Goal: Check status: Check status

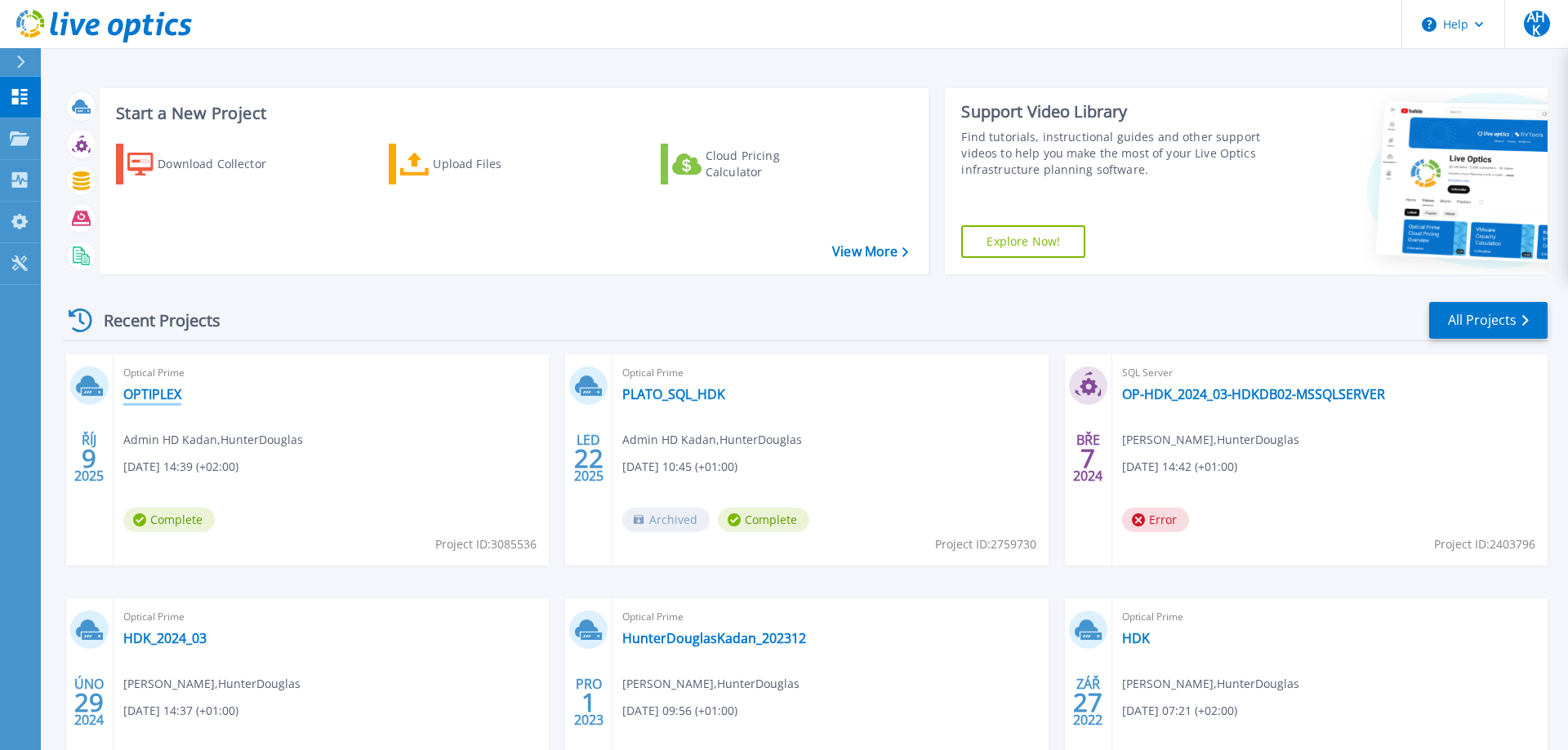
click at [170, 395] on link "OPTIPLEX" at bounding box center [152, 394] width 58 height 17
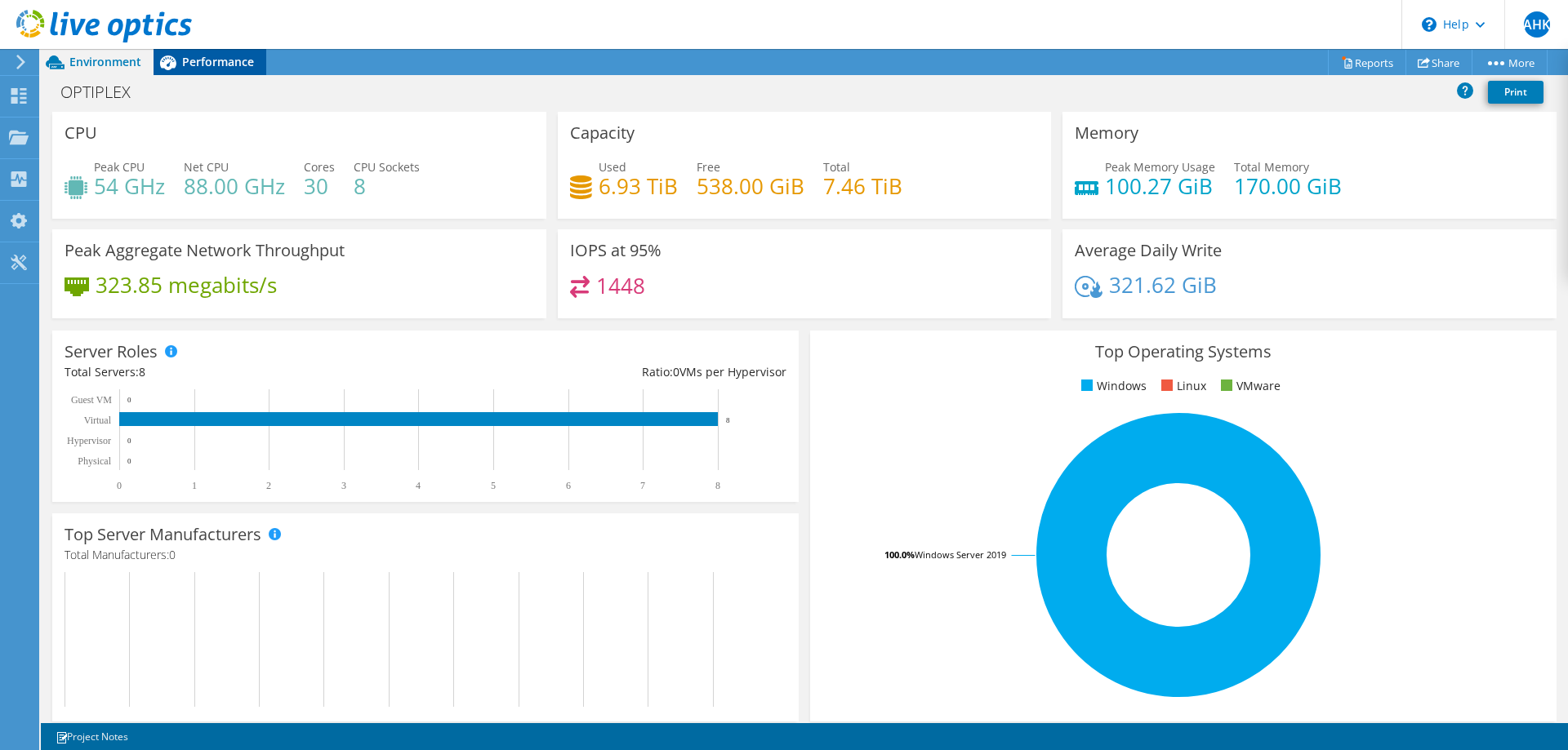
click at [235, 65] on span "Performance" at bounding box center [218, 62] width 72 height 16
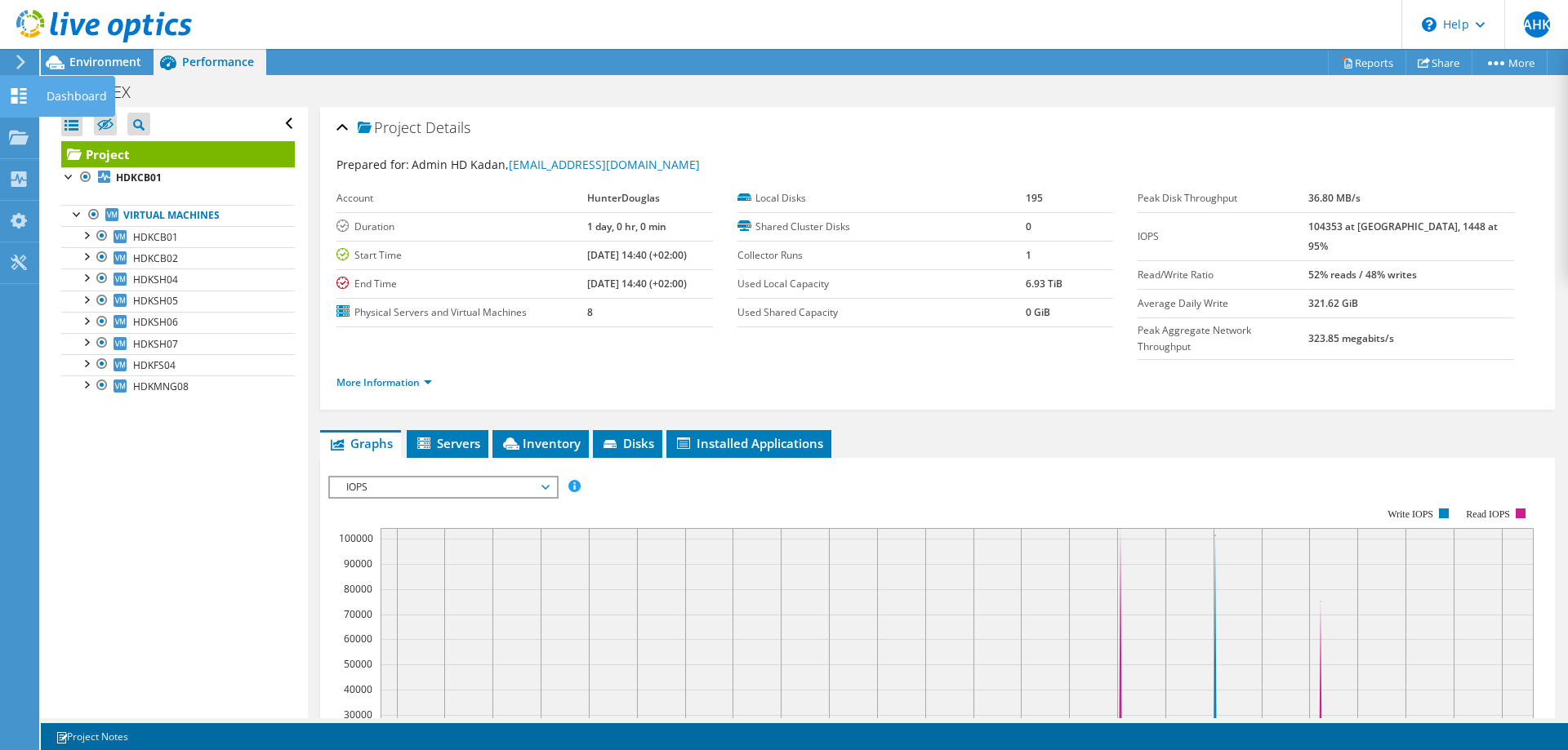
click at [17, 92] on use at bounding box center [20, 96] width 16 height 16
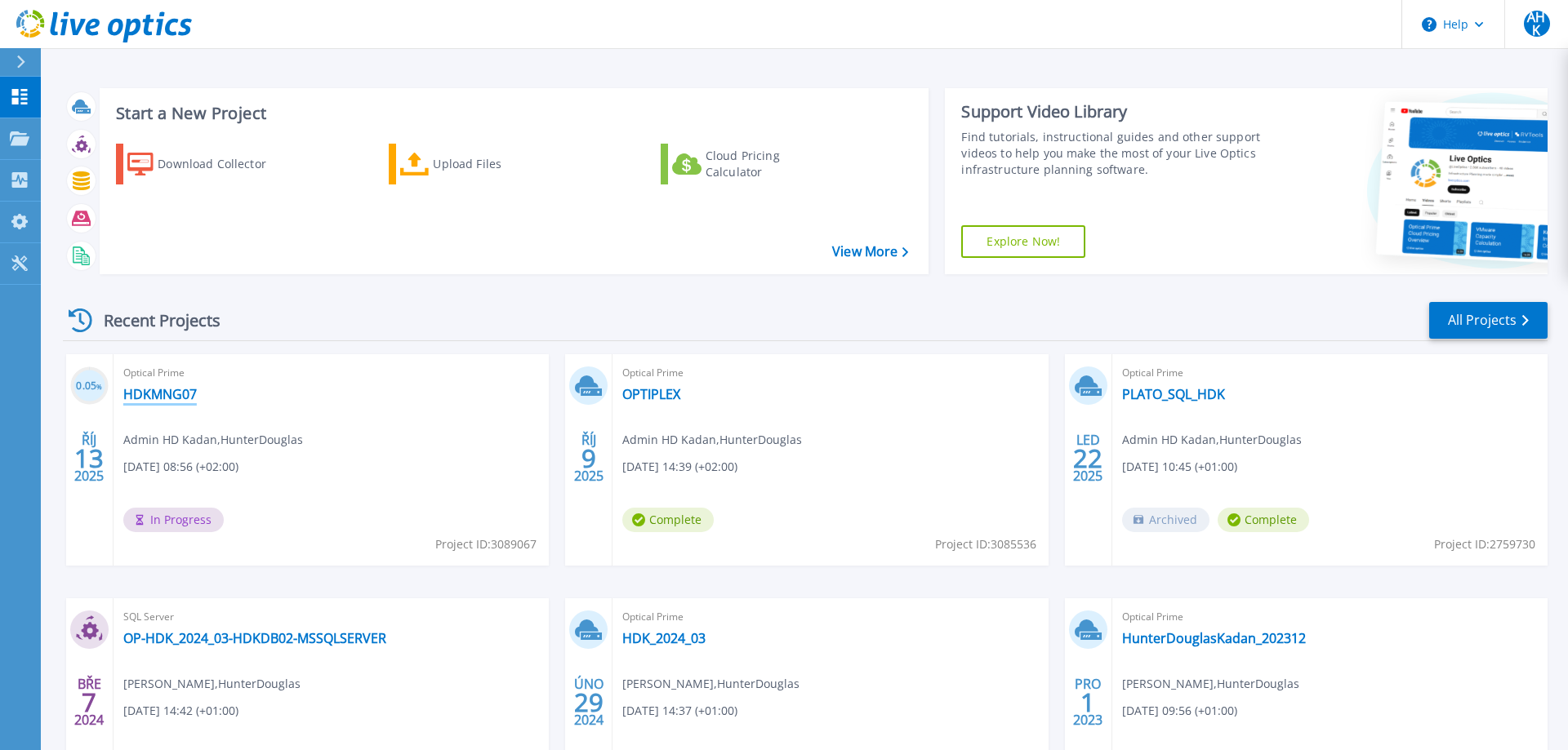
click at [178, 397] on link "HDKMNG07" at bounding box center [160, 394] width 74 height 17
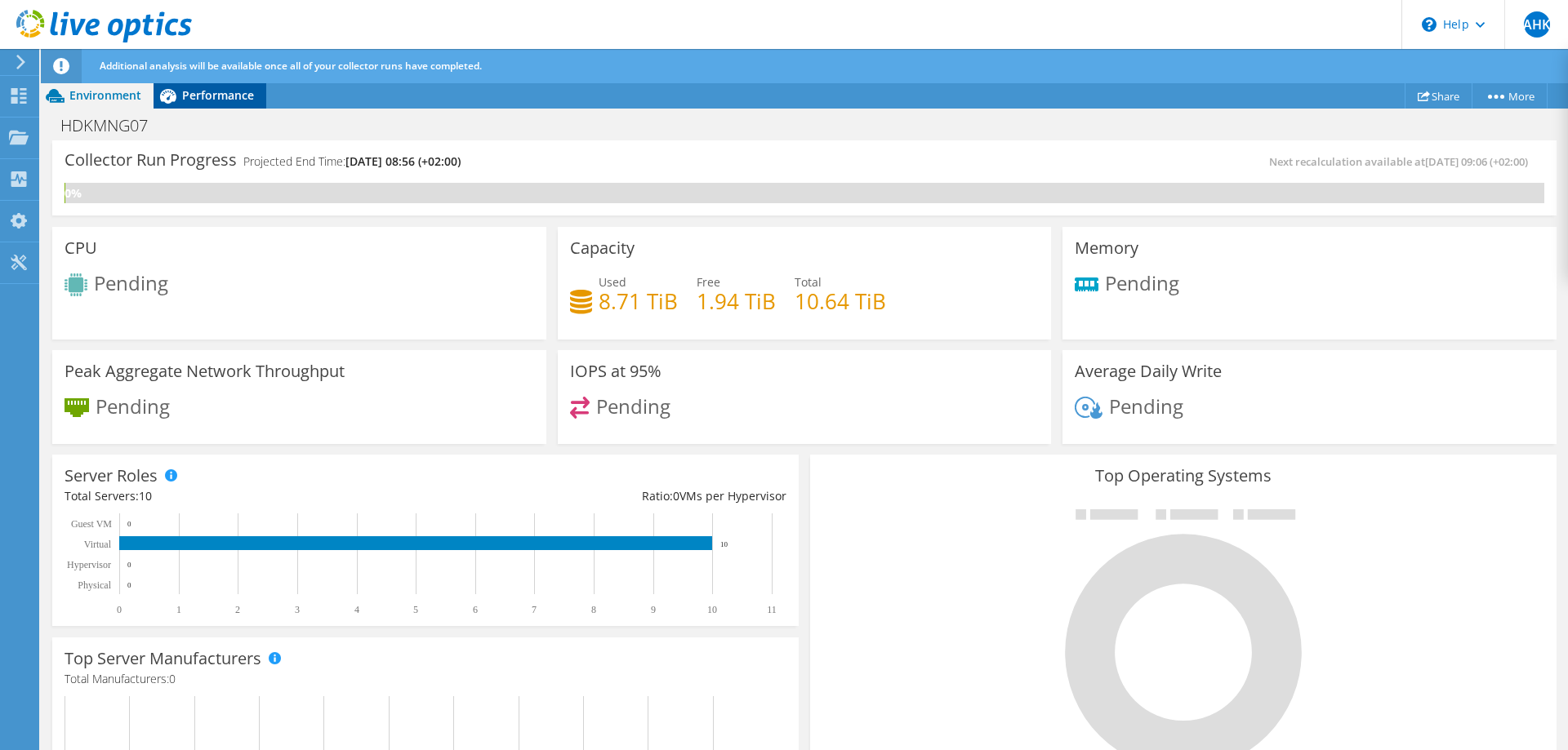
click at [227, 95] on span "Performance" at bounding box center [218, 96] width 72 height 16
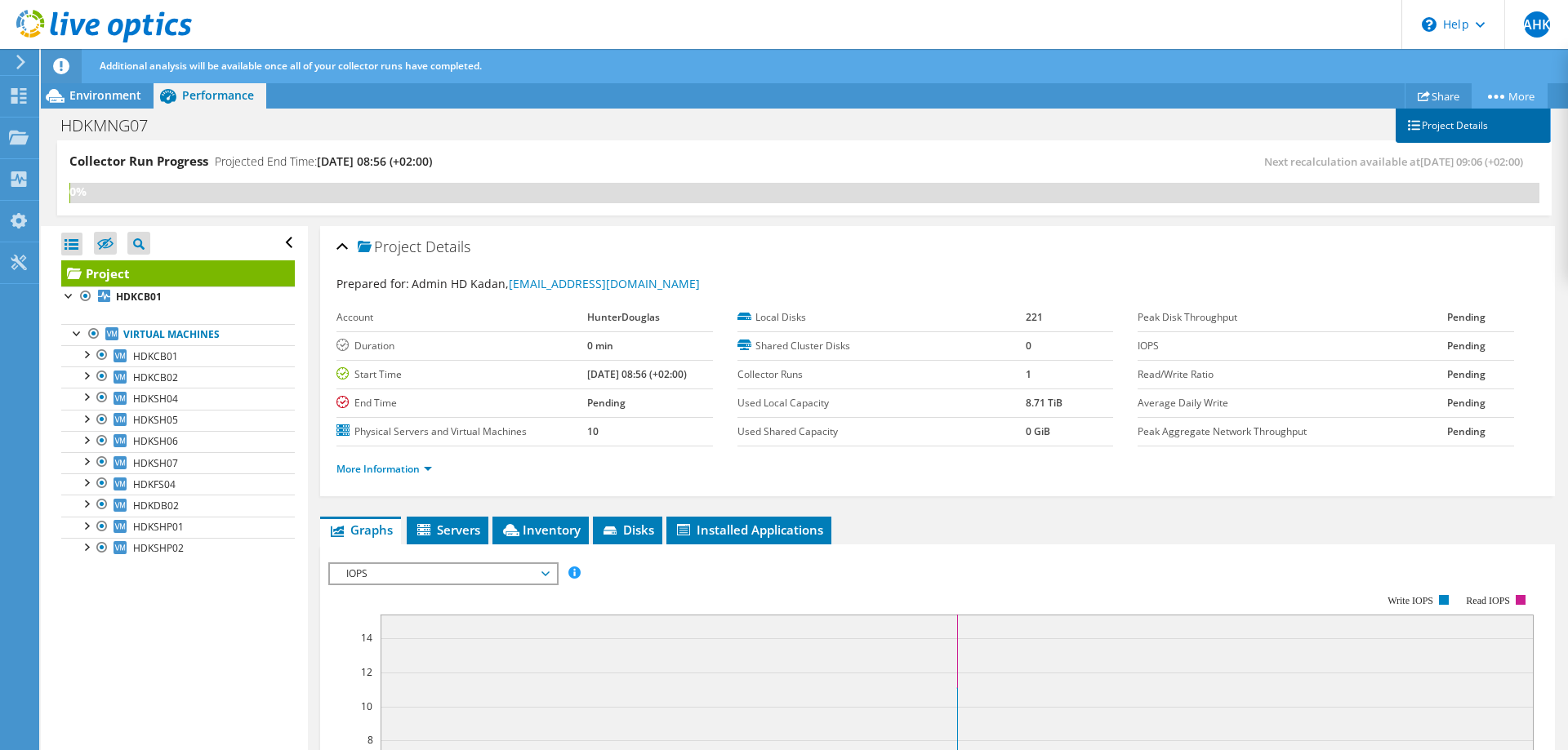
click at [1474, 126] on link "Project Details" at bounding box center [1472, 125] width 155 height 34
